Goal: Check status: Check status

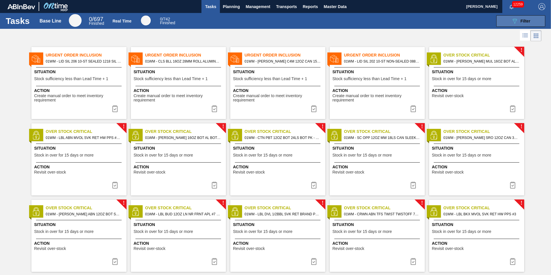
click at [506, 20] on button "089F7B8B-B2A5-4AFE-B5C0-19BA573D28AC Filter" at bounding box center [520, 21] width 49 height 12
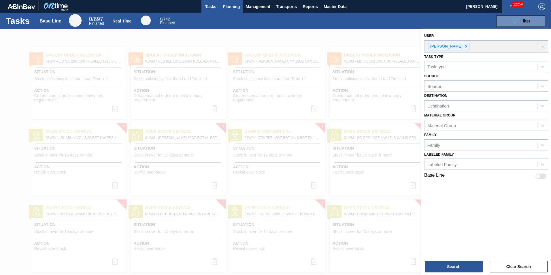
click at [227, 5] on span "Planning" at bounding box center [231, 6] width 17 height 7
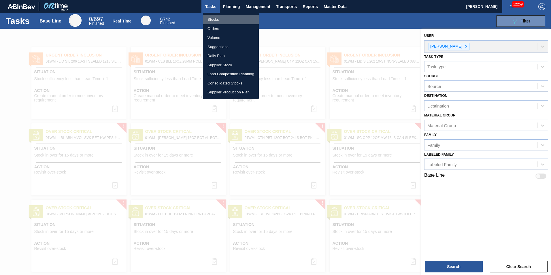
click at [241, 19] on li "Stocks" at bounding box center [231, 19] width 56 height 9
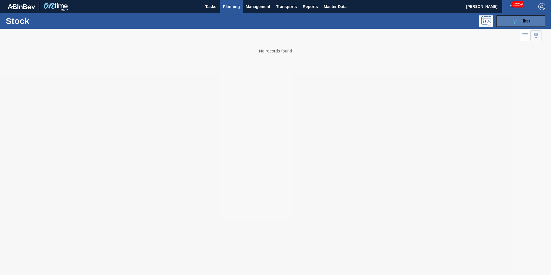
click at [529, 19] on span "Filter" at bounding box center [526, 21] width 10 height 5
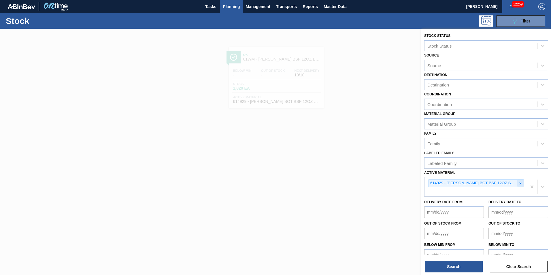
click at [520, 184] on icon at bounding box center [521, 183] width 4 height 4
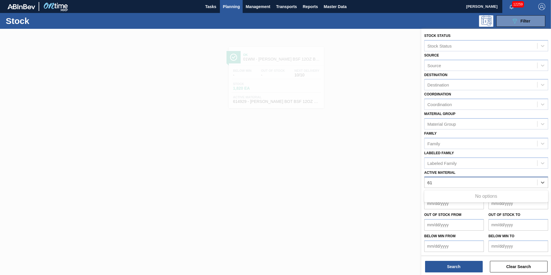
type Material "6"
type Material "878840"
click at [443, 179] on div "Active Material" at bounding box center [481, 182] width 113 height 8
type Material "677293"
click at [456, 185] on div "Active Material" at bounding box center [481, 182] width 113 height 8
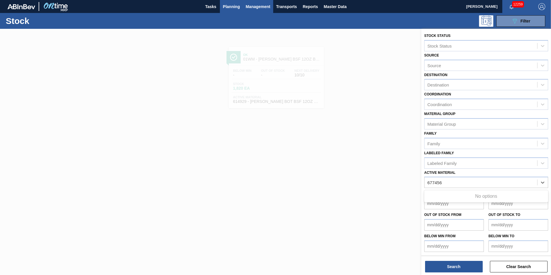
type Material "677456"
click at [482, 183] on div "Active Material" at bounding box center [481, 182] width 113 height 8
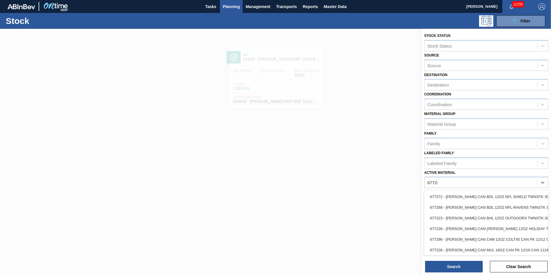
type Material "677261"
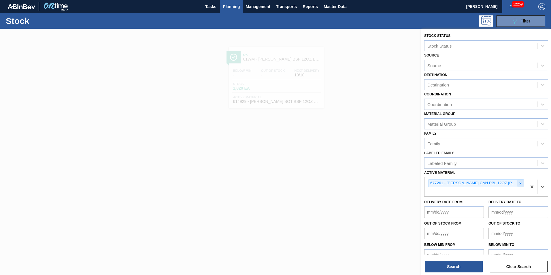
click at [521, 183] on icon at bounding box center [521, 183] width 4 height 4
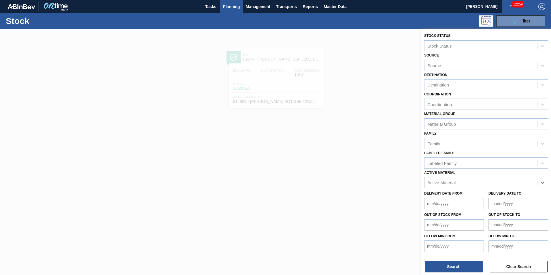
click at [402, 162] on div at bounding box center [275, 166] width 551 height 275
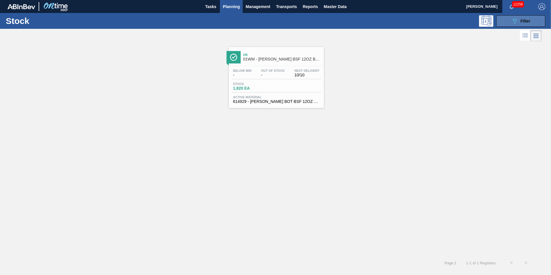
click at [533, 19] on button "089F7B8B-B2A5-4AFE-B5C0-19BA573D28AC Filter" at bounding box center [520, 21] width 49 height 12
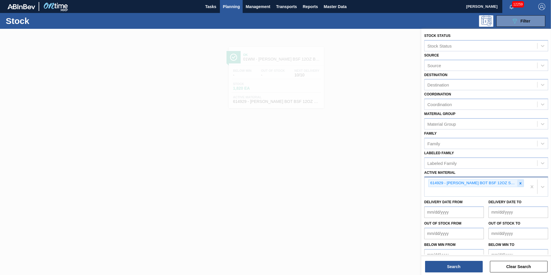
click at [521, 184] on icon at bounding box center [521, 183] width 4 height 4
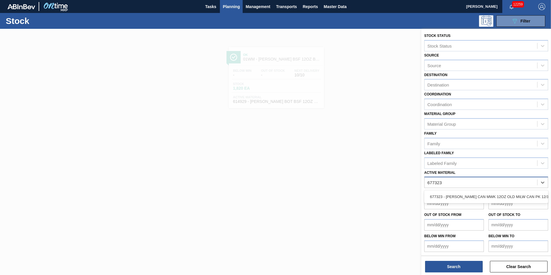
type Material "677323"
